Goal: Task Accomplishment & Management: Manage account settings

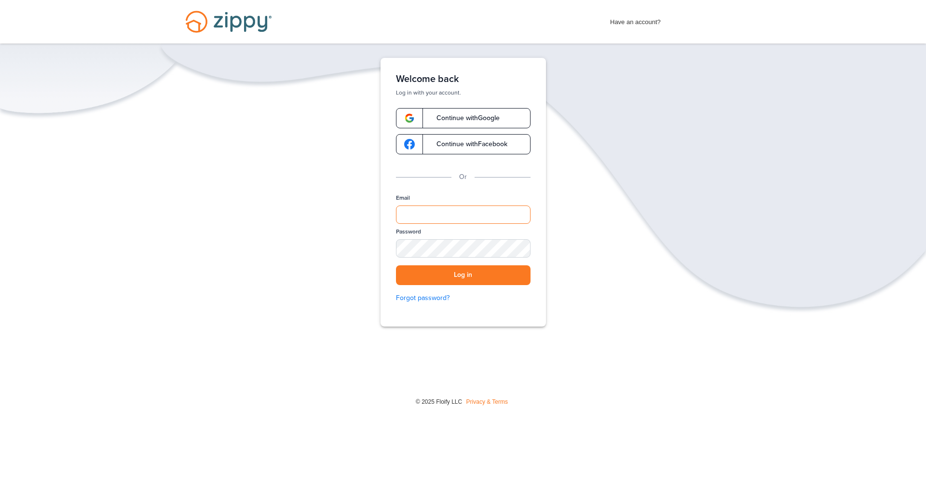
type input "**********"
click at [444, 286] on div "**********" at bounding box center [463, 252] width 135 height 117
click at [451, 280] on button "Log in" at bounding box center [463, 275] width 135 height 20
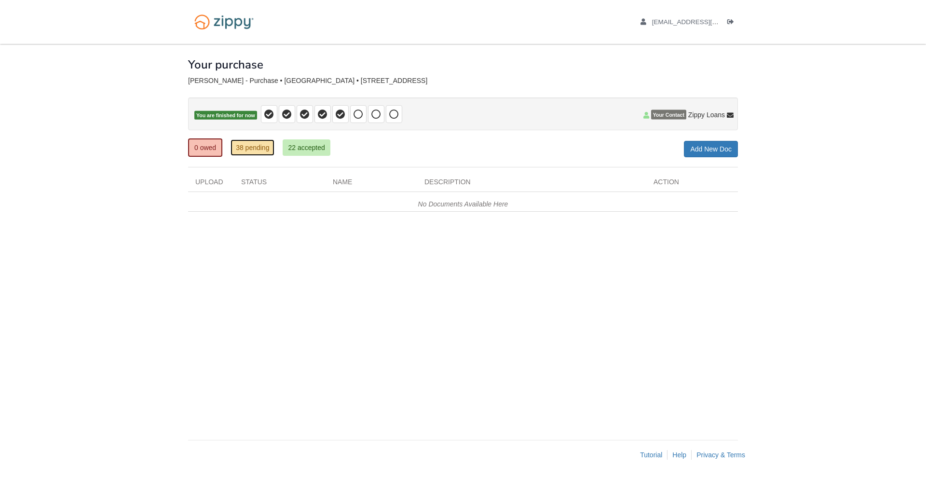
click at [235, 146] on link "38 pending" at bounding box center [253, 147] width 44 height 16
